Goal: Navigation & Orientation: Find specific page/section

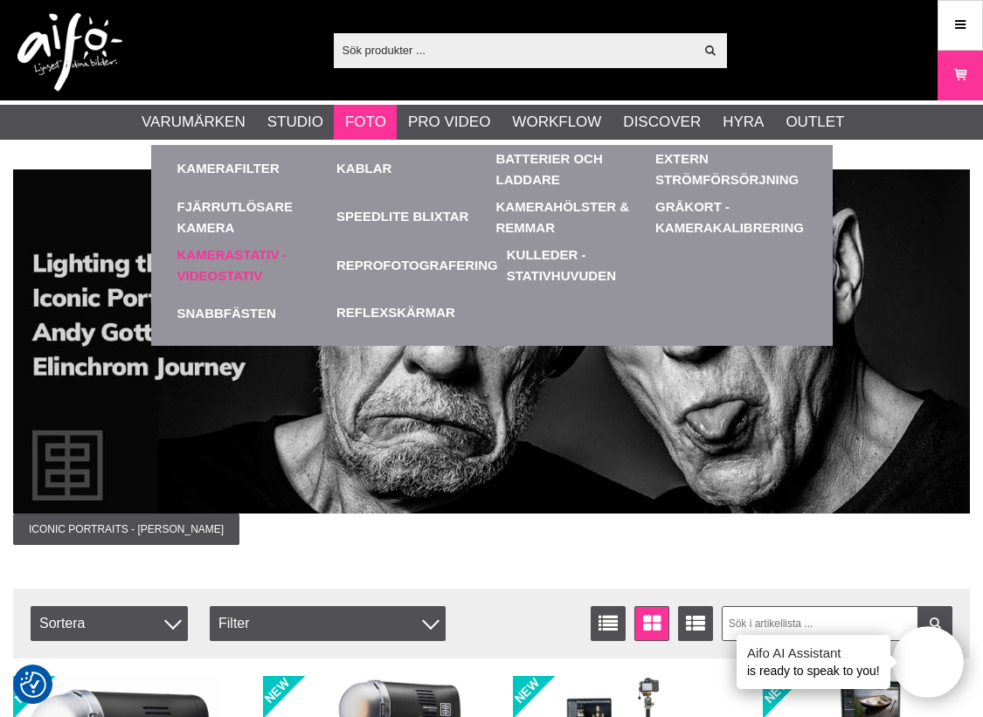
click at [235, 253] on link "Kamerastativ - Videostativ" at bounding box center [252, 265] width 151 height 48
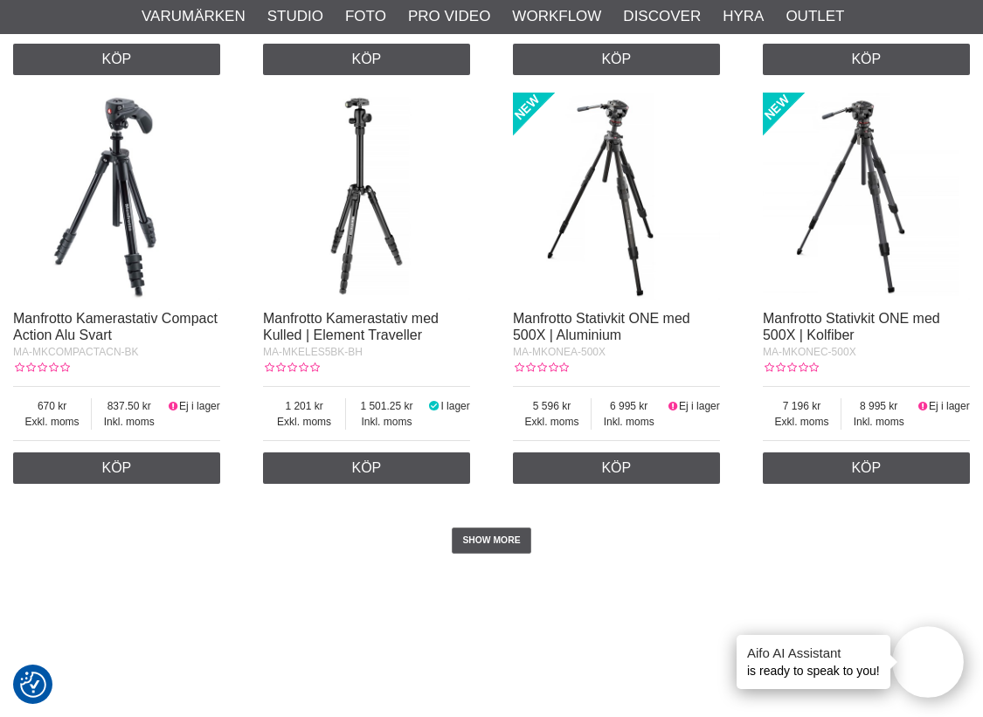
scroll to position [2954, 0]
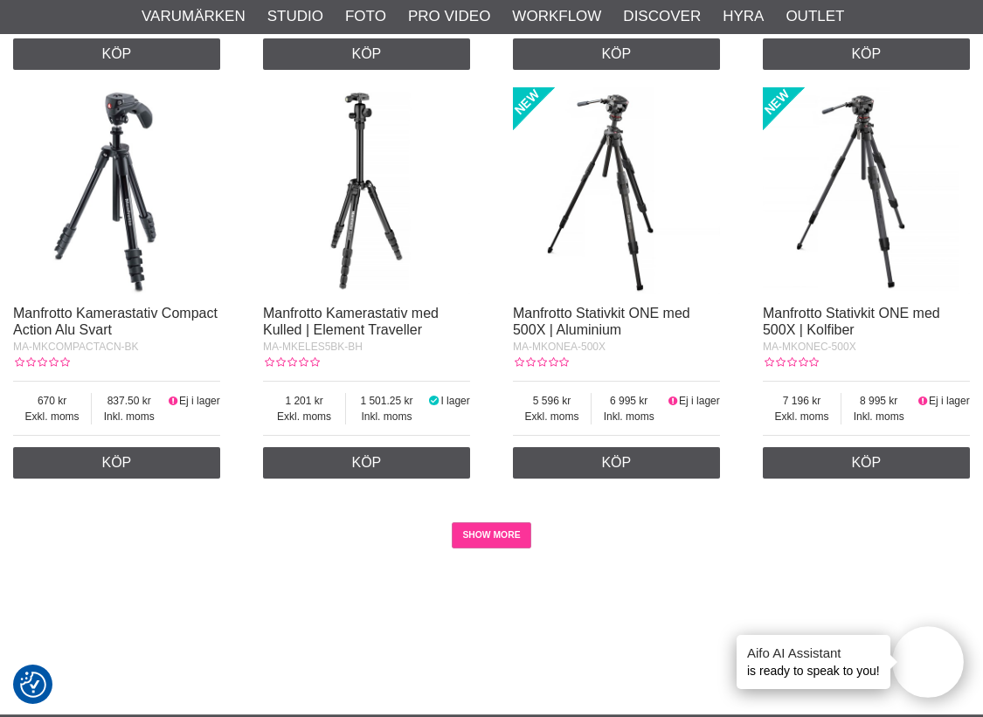
click at [486, 548] on link "SHOW MORE" at bounding box center [492, 535] width 80 height 26
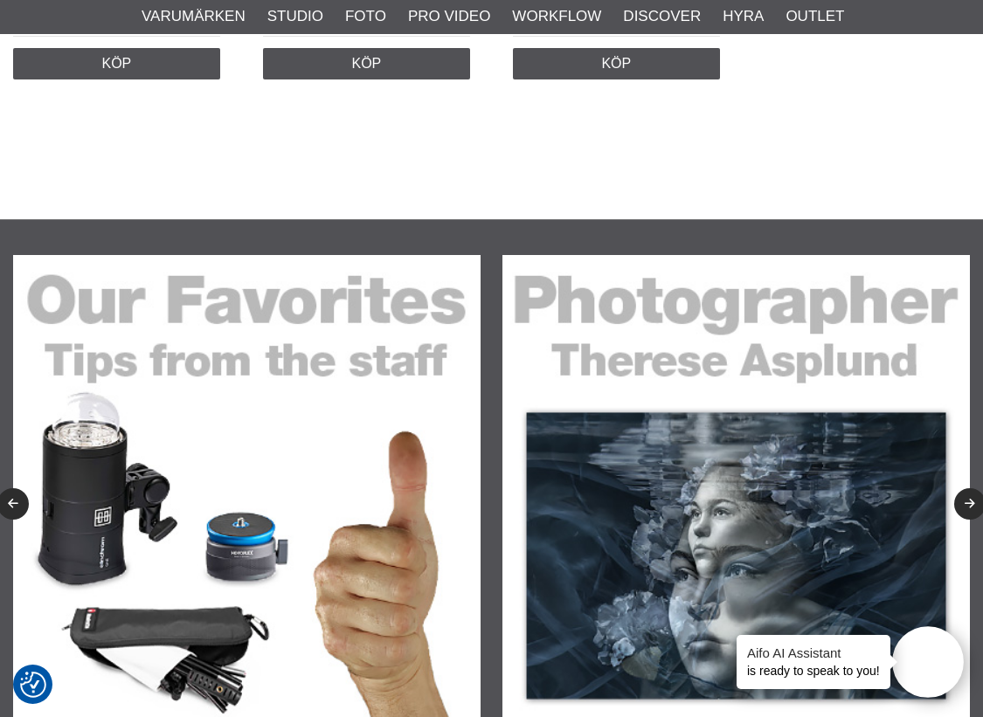
scroll to position [8862, 0]
